Goal: Task Accomplishment & Management: Use online tool/utility

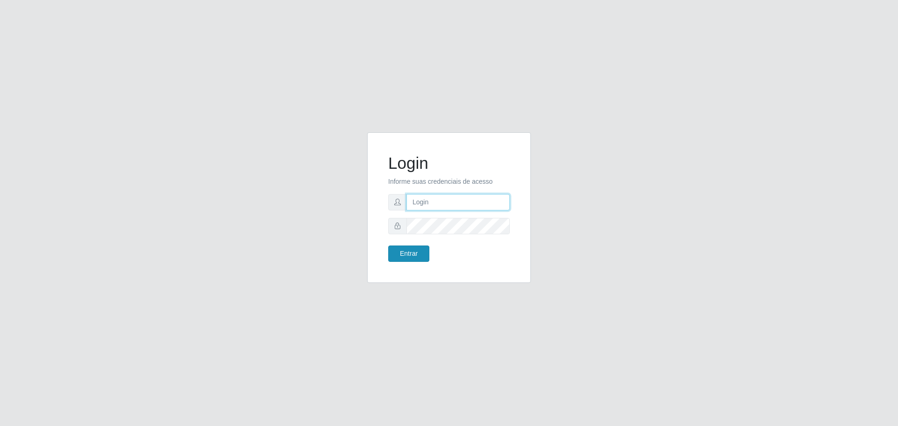
type input "[EMAIL_ADDRESS][DOMAIN_NAME]"
click at [416, 261] on button "Entrar" at bounding box center [408, 254] width 41 height 16
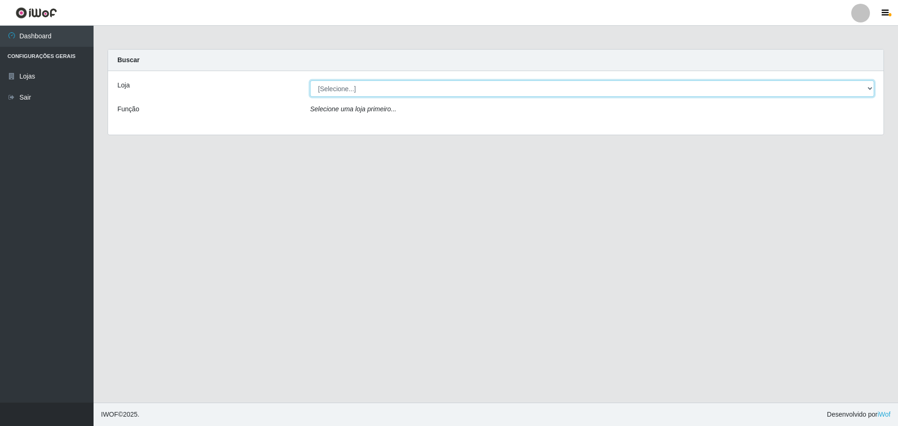
click at [523, 87] on select "[Selecione...] [GEOGRAPHIC_DATA] - [GEOGRAPHIC_DATA][DATE]" at bounding box center [592, 88] width 564 height 16
select select "527"
click at [310, 80] on select "[Selecione...] [GEOGRAPHIC_DATA] - [GEOGRAPHIC_DATA][DATE]" at bounding box center [592, 88] width 564 height 16
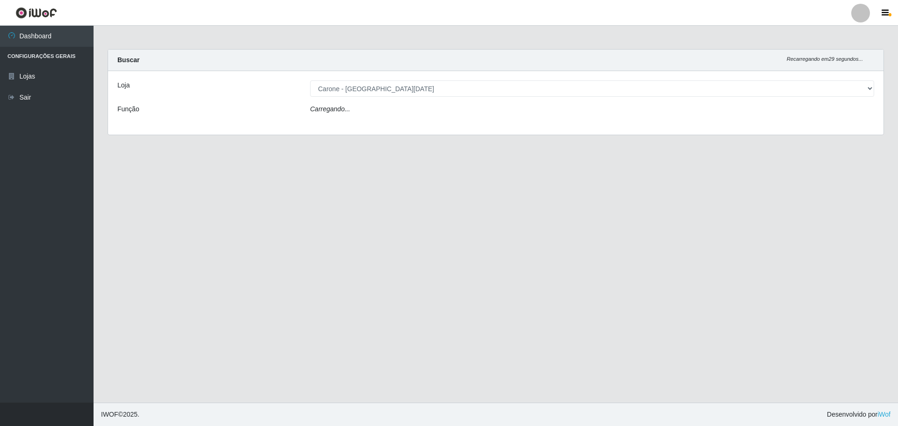
click at [481, 97] on div "Loja [Selecione...] Carone - [GEOGRAPHIC_DATA][DATE] Função Carregando..." at bounding box center [496, 103] width 776 height 64
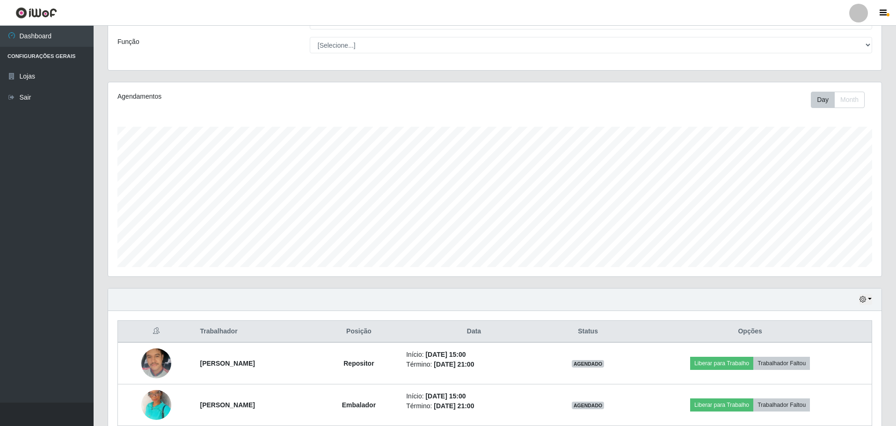
scroll to position [112, 0]
